Goal: Find specific page/section: Find specific page/section

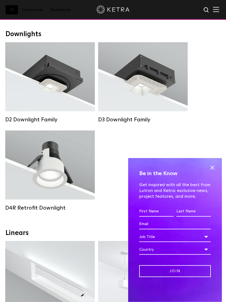
scroll to position [70, 0]
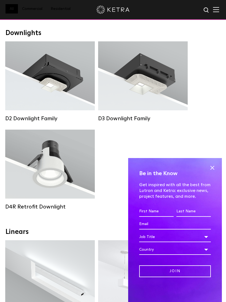
click at [154, 80] on div "Lumen Output: 700 / 900 / 1100 Colors: White / Black / Silver / Bronze / Painta…" at bounding box center [142, 76] width 73 height 48
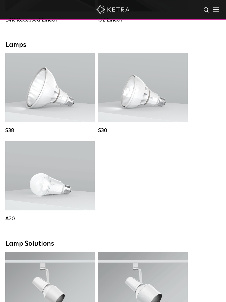
scroll to position [457, 0]
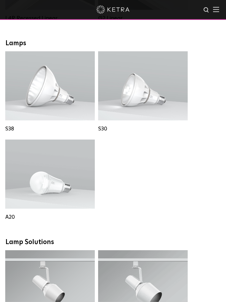
click at [143, 101] on div "Lumen Output: 1100 Colors: White / Black Base Type: E26 Edison Base / GU24 Beam…" at bounding box center [142, 86] width 71 height 42
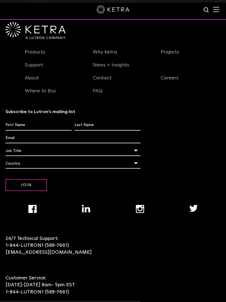
scroll to position [780, 0]
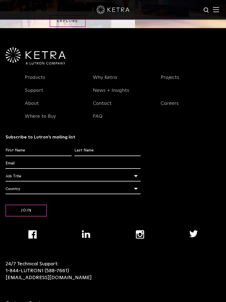
click at [39, 75] on link "Products" at bounding box center [35, 80] width 20 height 13
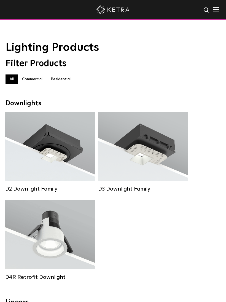
click at [68, 80] on label "Residential" at bounding box center [61, 78] width 28 height 9
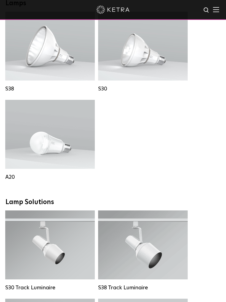
scroll to position [410, 0]
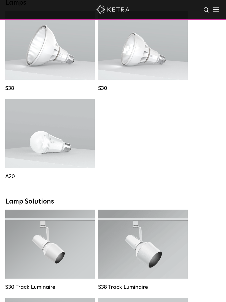
click at [64, 142] on div "Lumen Output: 600 / 800 Colors: White / Black Base Type: E26 Edison Base / GU24…" at bounding box center [49, 133] width 73 height 48
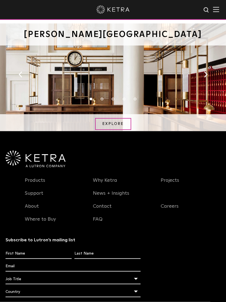
scroll to position [698, 0]
click at [50, 220] on link "Where to Buy" at bounding box center [40, 222] width 31 height 13
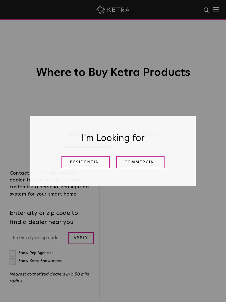
click at [91, 161] on link "Residential" at bounding box center [85, 162] width 48 height 12
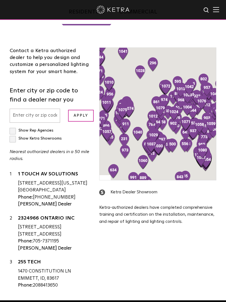
scroll to position [131, 0]
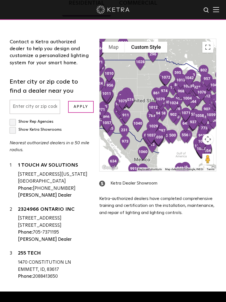
click at [33, 105] on input "text" at bounding box center [35, 107] width 50 height 14
type input "23229"
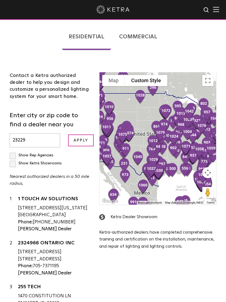
click at [82, 140] on input "Apply" at bounding box center [81, 140] width 26 height 12
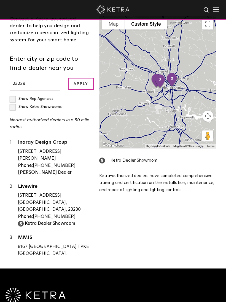
scroll to position [154, 0]
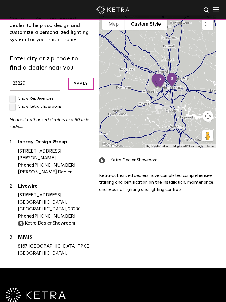
click at [10, 110] on div "Show Rep Agencies Show [PERSON_NAME] Showrooms Nearest authorized dealers in a …" at bounding box center [50, 113] width 81 height 36
click at [15, 106] on label "Show Ketra Showrooms" at bounding box center [36, 106] width 52 height 4
click at [13, 98] on input "Show Ketra Showrooms" at bounding box center [12, 97] width 4 height 4
checkbox input "true"
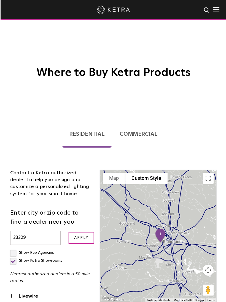
scroll to position [2, 0]
